Goal: Find specific page/section: Find specific page/section

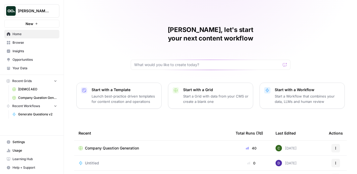
click at [36, 8] on button "Dillon Test" at bounding box center [31, 10] width 55 height 13
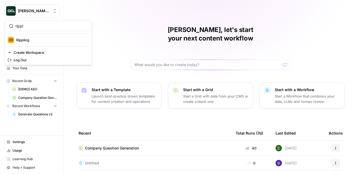
type input "rippl"
click at [36, 40] on span "Rippling" at bounding box center [51, 39] width 70 height 5
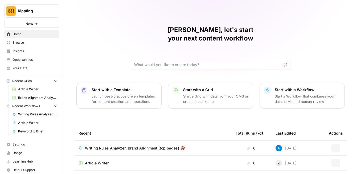
click at [35, 48] on link "Insights" at bounding box center [31, 51] width 55 height 9
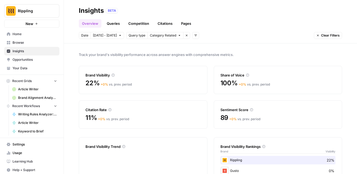
click at [29, 60] on span "Opportunities" at bounding box center [35, 59] width 44 height 5
